Goal: Go to known website: Go to known website

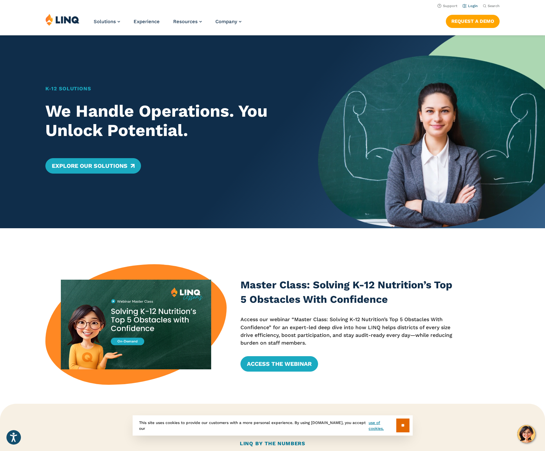
click at [473, 6] on link "Login" at bounding box center [469, 6] width 15 height 4
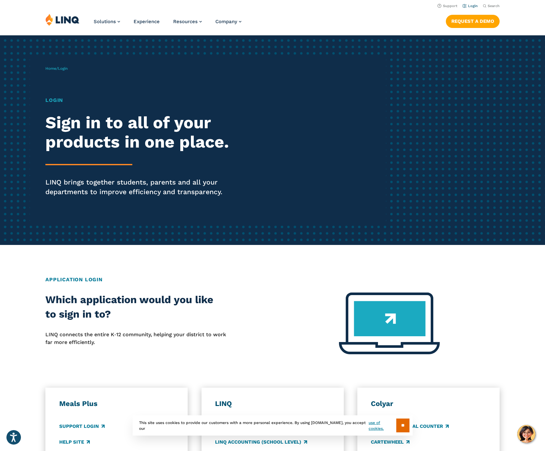
click at [473, 6] on link "Login" at bounding box center [469, 6] width 15 height 4
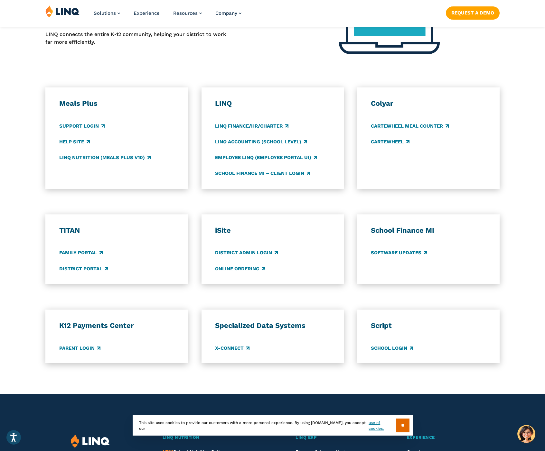
scroll to position [301, 0]
click at [83, 345] on link "Parent Login" at bounding box center [79, 348] width 41 height 7
